Goal: Download file/media

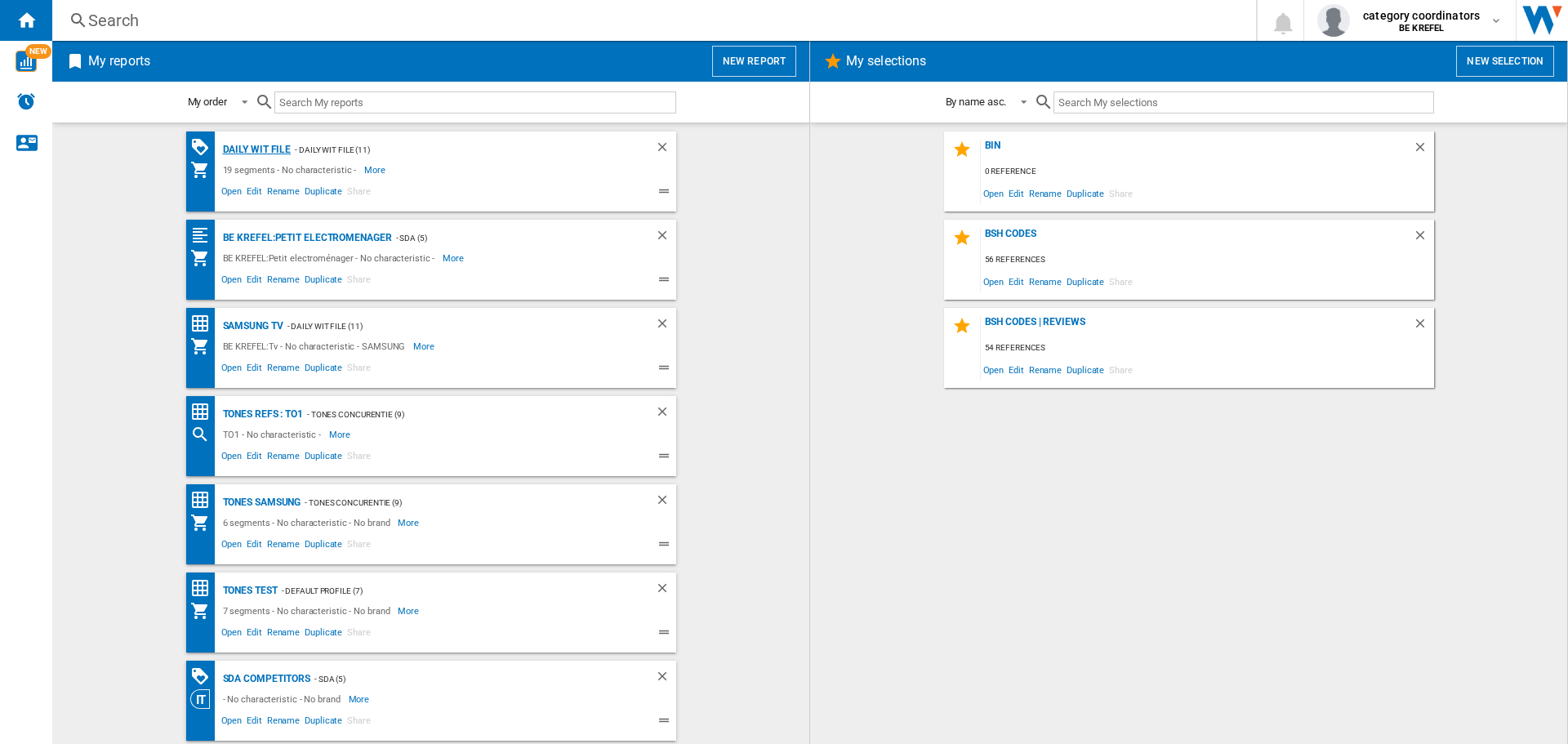
click at [254, 153] on div "Daily WIT file" at bounding box center [254, 150] width 72 height 20
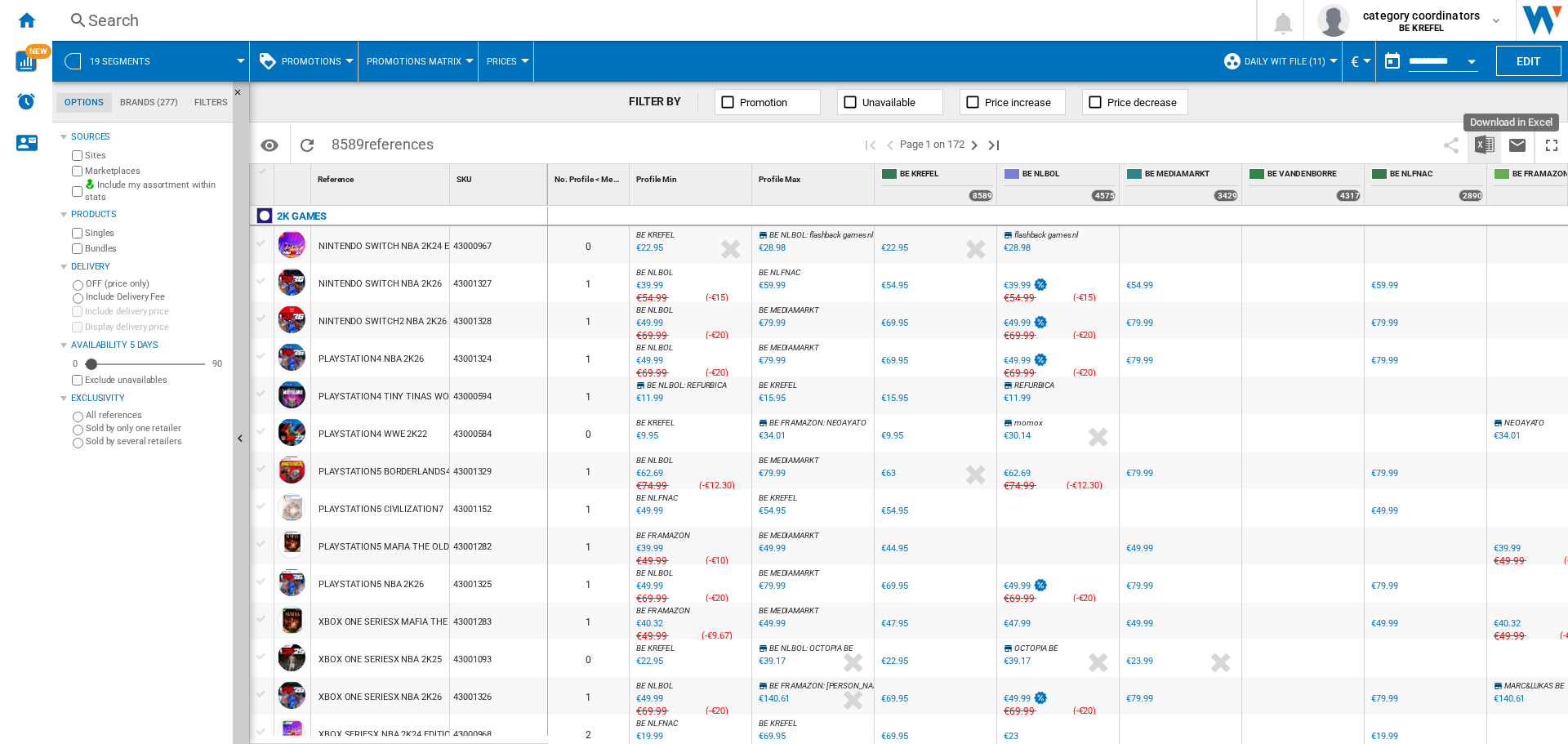
click at [1477, 146] on img "Download in Excel" at bounding box center [1484, 144] width 19 height 19
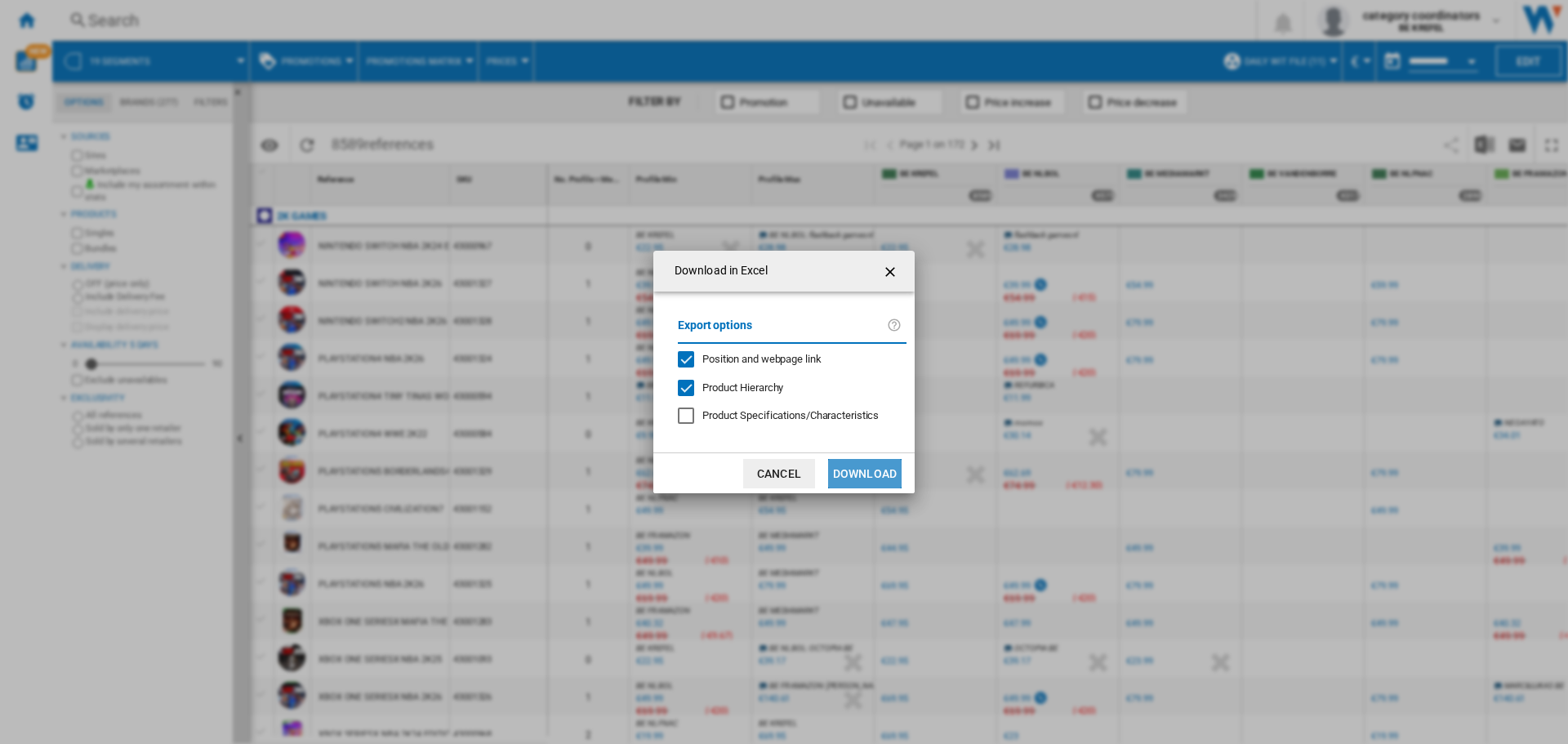
click at [890, 467] on button "Download" at bounding box center [865, 474] width 73 height 29
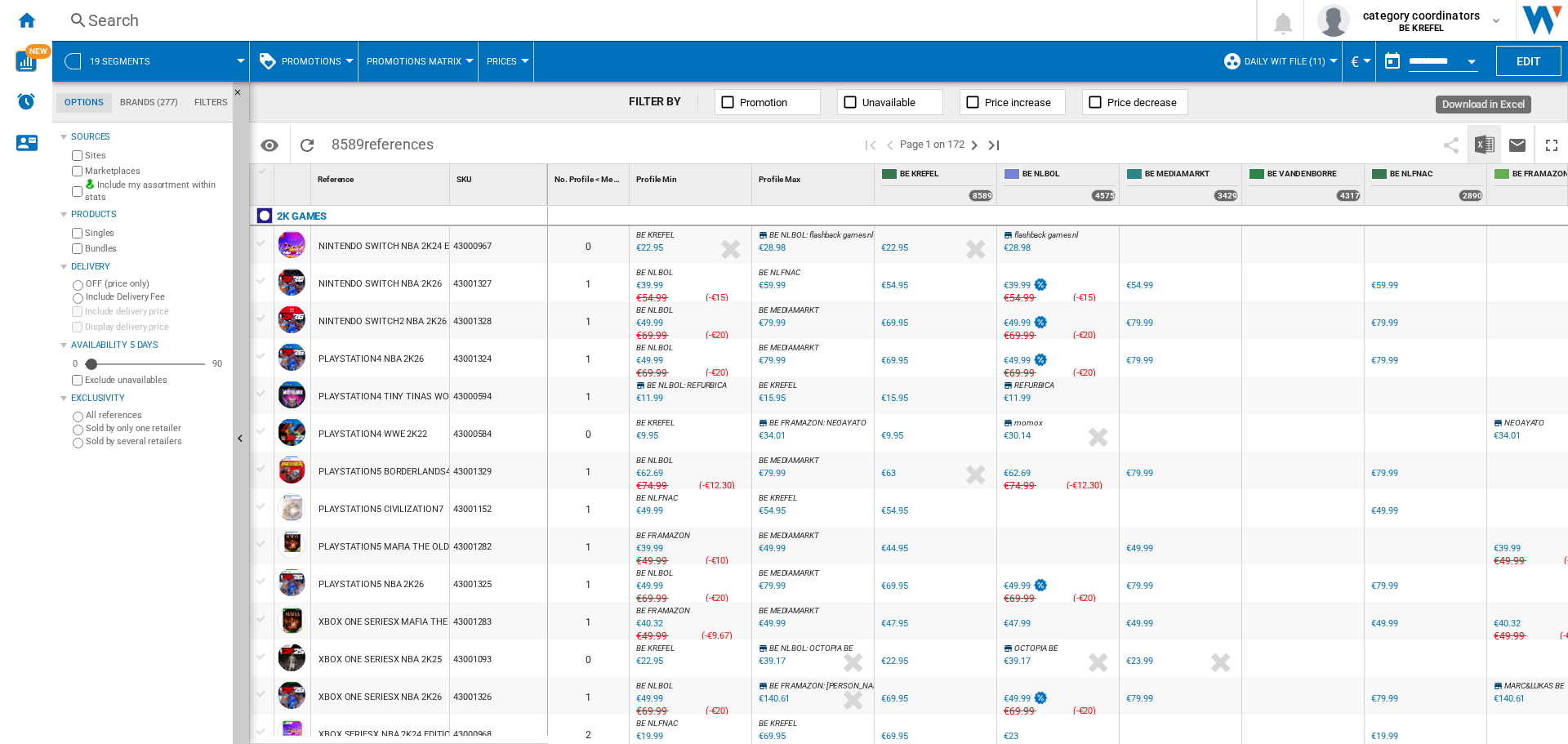
click at [1481, 145] on img "Download in Excel" at bounding box center [1484, 144] width 19 height 19
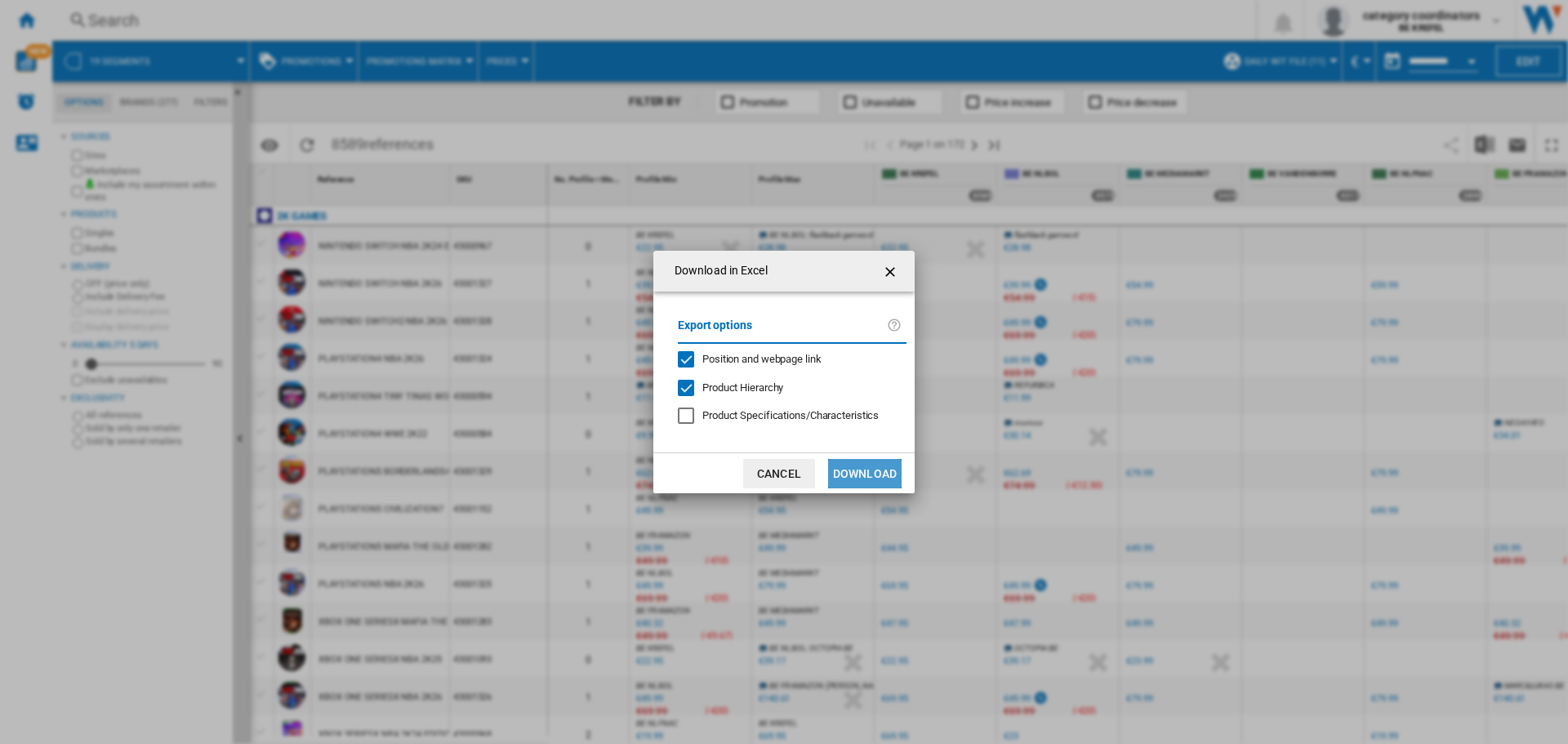
click at [881, 468] on button "Download" at bounding box center [865, 474] width 73 height 29
